Goal: Task Accomplishment & Management: Manage account settings

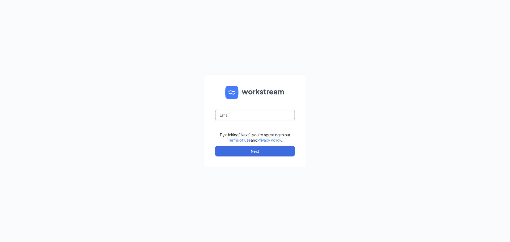
click at [219, 116] on input "text" at bounding box center [255, 115] width 80 height 11
type input "cornelius.fsu@chick-fil-a.com"
click at [267, 149] on button "Next" at bounding box center [255, 151] width 80 height 11
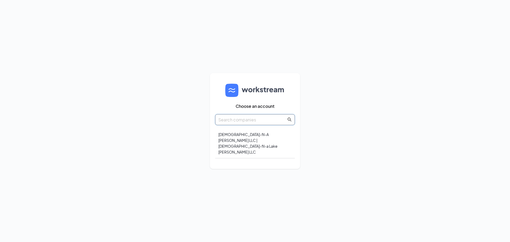
click at [241, 123] on input "text" at bounding box center [252, 119] width 68 height 7
click at [240, 141] on div "Chick-fil-A Cornelius LLC | Chick-fil-a Lake Norman LLC" at bounding box center [255, 143] width 80 height 30
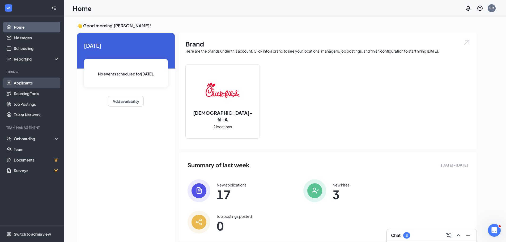
click at [14, 80] on link "Applicants" at bounding box center [36, 83] width 45 height 11
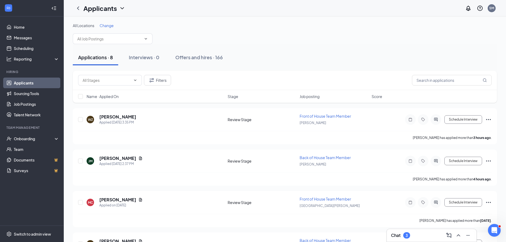
click at [107, 27] on span "Change" at bounding box center [107, 25] width 14 height 5
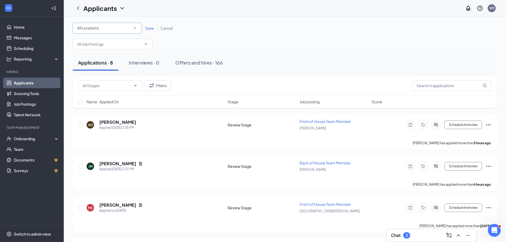
click at [109, 30] on div "All Locations" at bounding box center [107, 28] width 60 height 6
drag, startPoint x: 107, startPoint y: 69, endPoint x: 146, endPoint y: 30, distance: 55.6
click at [107, 69] on div "[GEOGRAPHIC_DATA][PERSON_NAME]" at bounding box center [107, 68] width 61 height 6
click at [146, 29] on span "Save" at bounding box center [149, 28] width 9 height 5
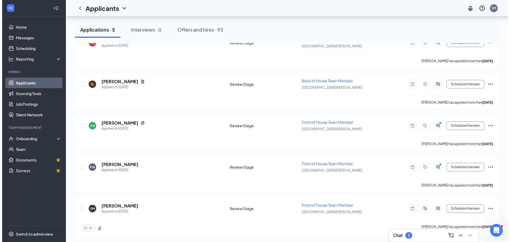
scroll to position [77, 0]
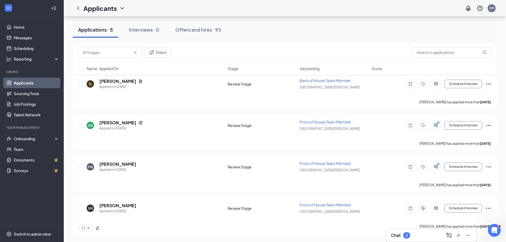
click at [413, 234] on div "Chat 3" at bounding box center [431, 235] width 81 height 9
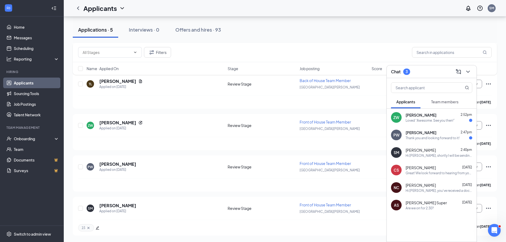
click at [453, 96] on button "Team members" at bounding box center [445, 101] width 38 height 13
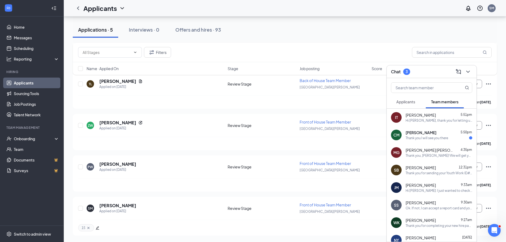
click at [406, 99] on button "Applicants" at bounding box center [405, 101] width 29 height 13
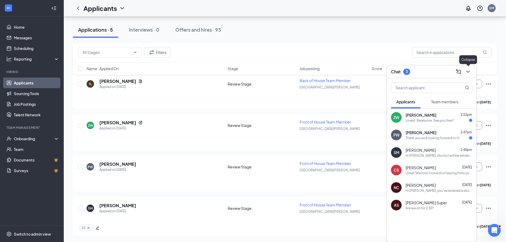
click at [468, 70] on icon "ChevronDown" at bounding box center [468, 72] width 6 height 6
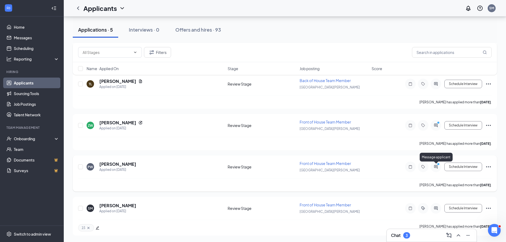
click at [439, 164] on circle "PrimaryDot" at bounding box center [438, 164] width 2 height 2
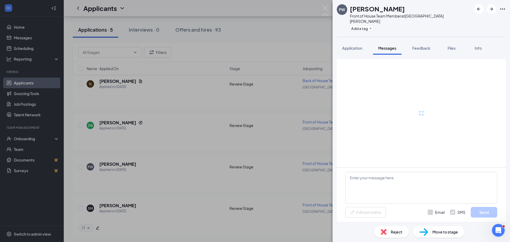
click at [259, 209] on div "PW Peyton Wilson Front of House Team Member at Lake Norman Add a tag Applicatio…" at bounding box center [255, 121] width 510 height 242
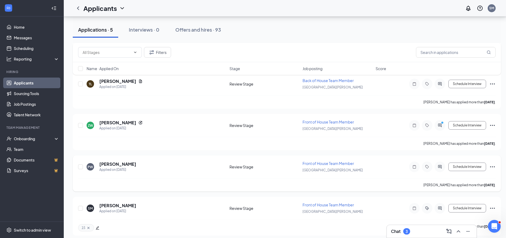
click at [436, 167] on div at bounding box center [440, 167] width 11 height 11
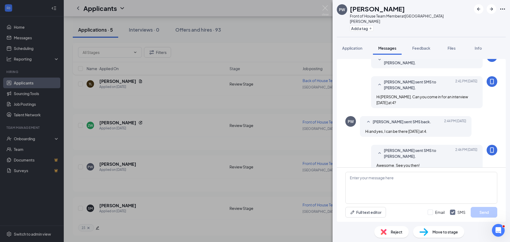
scroll to position [83, 0]
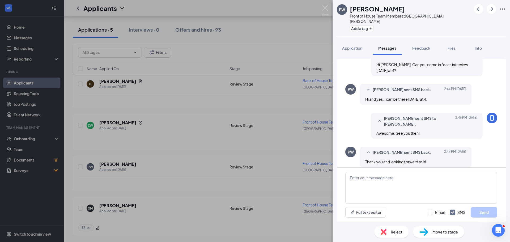
click at [253, 203] on div "PW Peyton Wilson Front of House Team Member at Lake Norman Add a tag Applicatio…" at bounding box center [255, 121] width 510 height 242
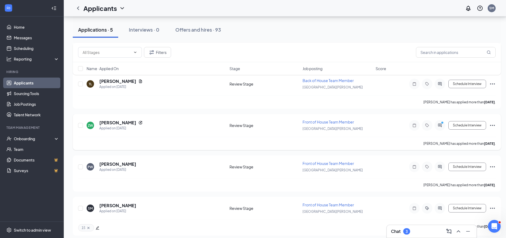
click at [440, 123] on div at bounding box center [440, 125] width 11 height 11
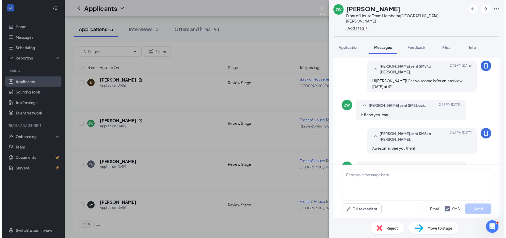
scroll to position [92, 0]
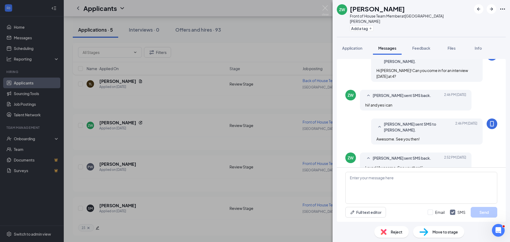
click at [191, 157] on div "ZW Zion Williams Front of House Team Member at Lake Norman Add a tag Applicatio…" at bounding box center [255, 121] width 510 height 242
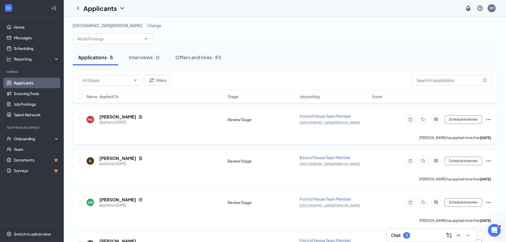
click at [83, 119] on div at bounding box center [80, 119] width 5 height 12
click at [81, 119] on input "checkbox" at bounding box center [80, 119] width 5 height 5
checkbox input "true"
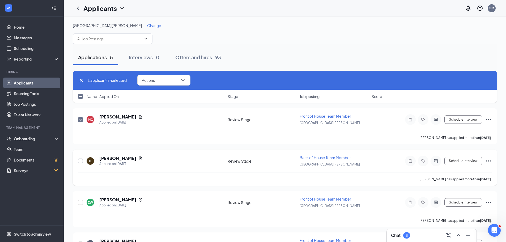
click at [81, 161] on input "checkbox" at bounding box center [80, 161] width 5 height 5
checkbox input "true"
click at [164, 81] on button "Actions" at bounding box center [163, 80] width 53 height 11
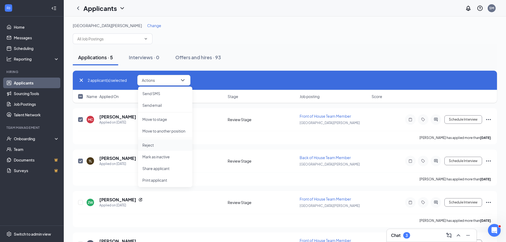
click at [166, 145] on p "Reject" at bounding box center [165, 144] width 46 height 5
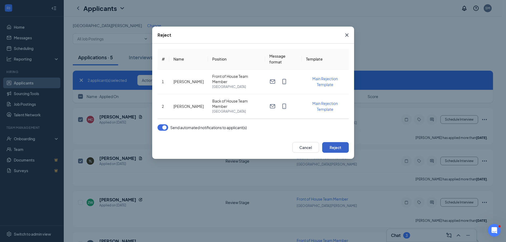
click at [339, 145] on button "Reject" at bounding box center [335, 147] width 27 height 11
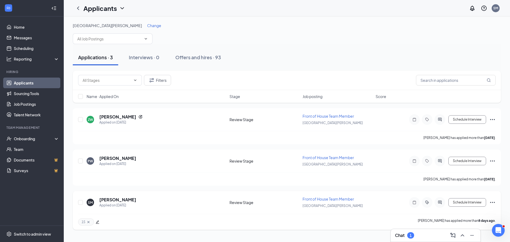
click at [440, 204] on icon "ActiveChat" at bounding box center [440, 202] width 6 height 4
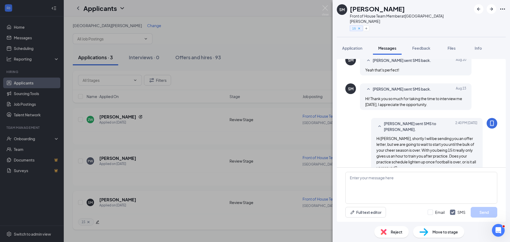
scroll to position [204, 0]
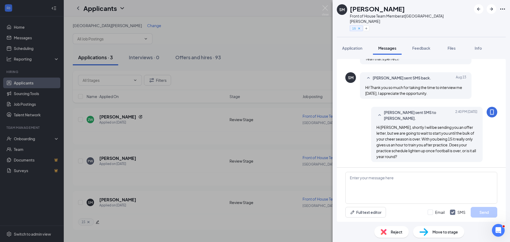
click at [242, 37] on div "SM [PERSON_NAME] Front of House Team Member at [GEOGRAPHIC_DATA][PERSON_NAME] 1…" at bounding box center [255, 121] width 510 height 242
